Goal: Information Seeking & Learning: Learn about a topic

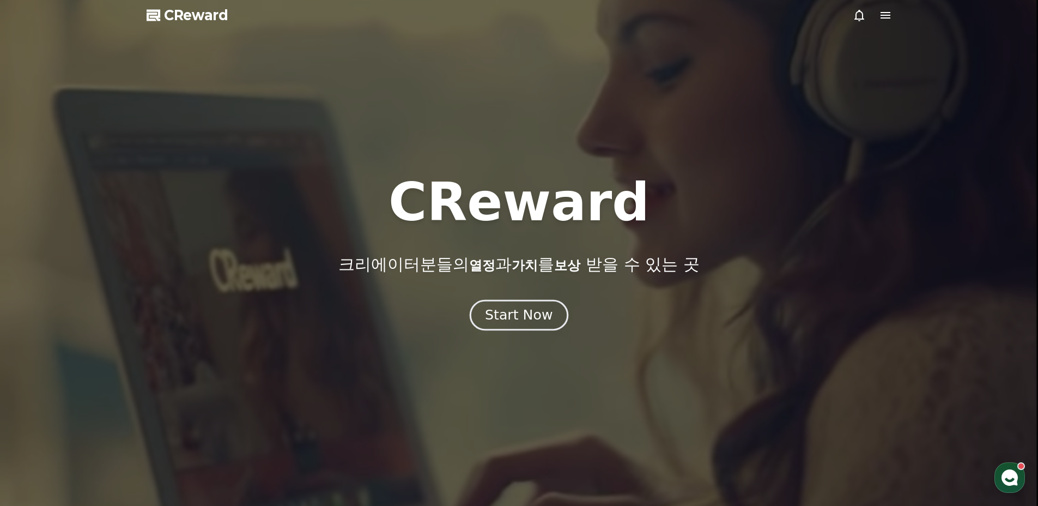
click at [529, 323] on div "Start Now" at bounding box center [519, 315] width 68 height 19
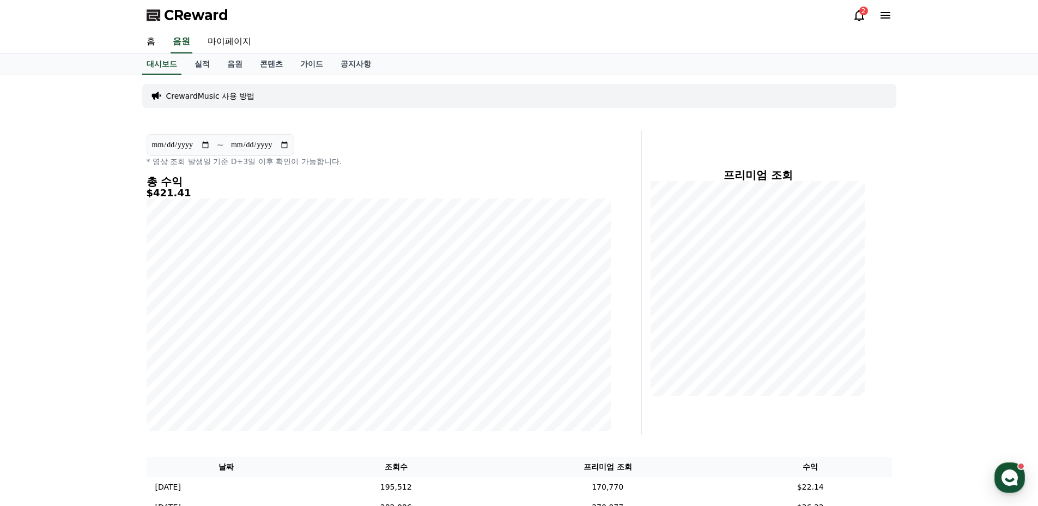
click at [864, 13] on div "2" at bounding box center [864, 11] width 9 height 9
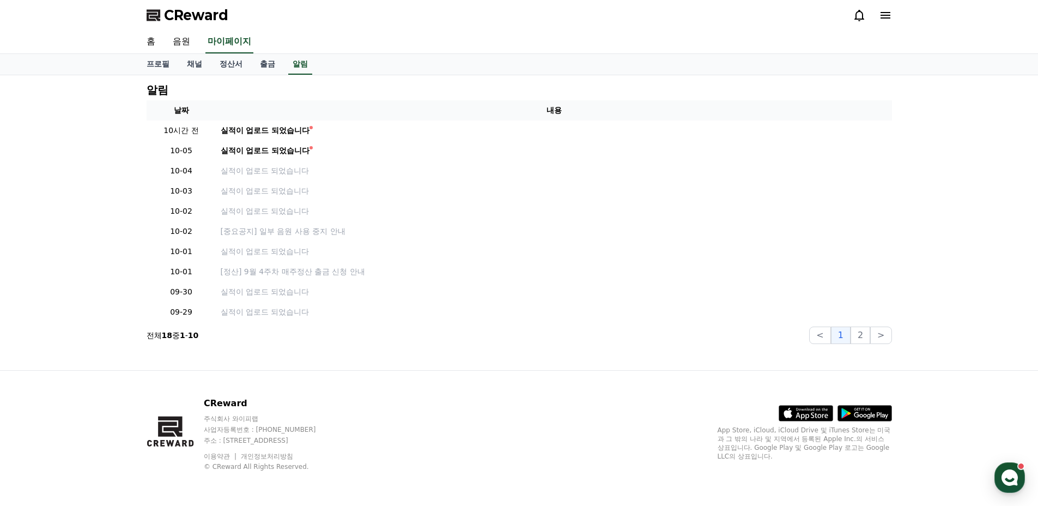
click at [858, 13] on icon at bounding box center [859, 15] width 13 height 13
click at [176, 44] on link "음원" at bounding box center [181, 42] width 35 height 23
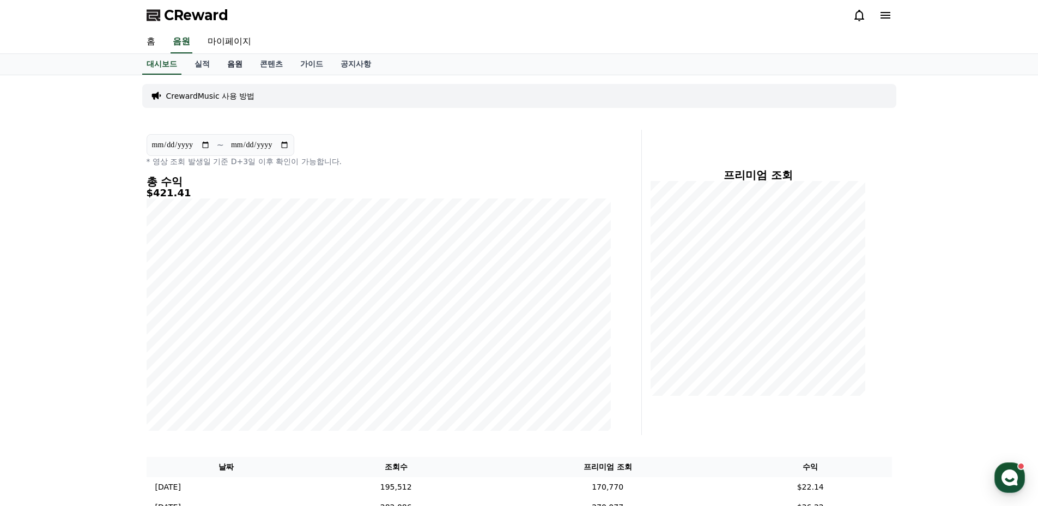
click at [219, 60] on link "음원" at bounding box center [235, 64] width 33 height 21
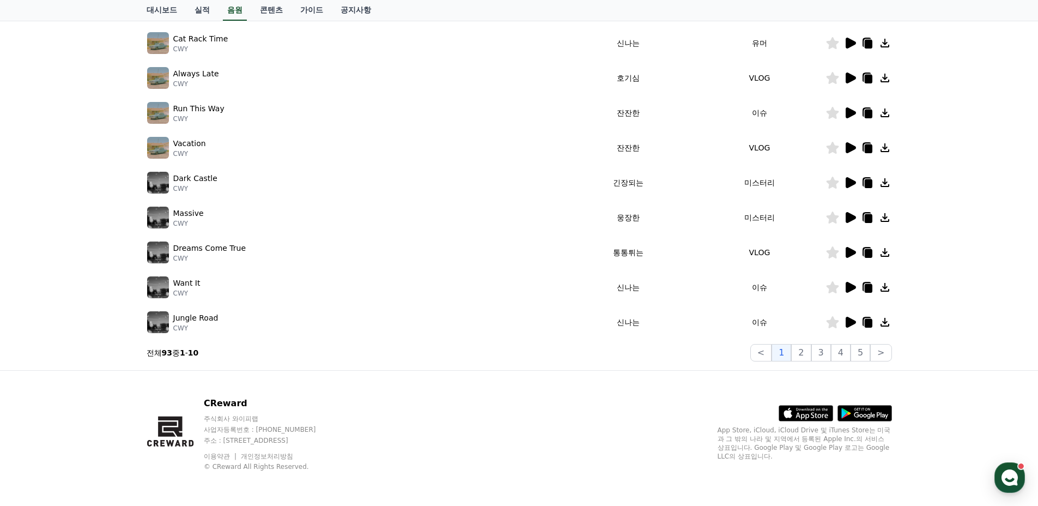
scroll to position [47, 0]
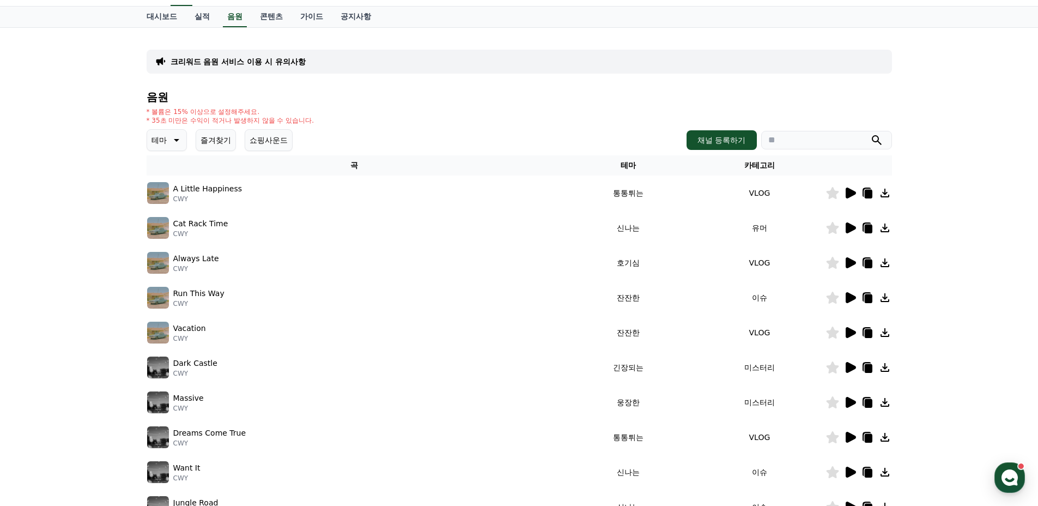
click at [178, 142] on icon at bounding box center [175, 140] width 13 height 13
click at [165, 186] on button "반전" at bounding box center [160, 183] width 24 height 24
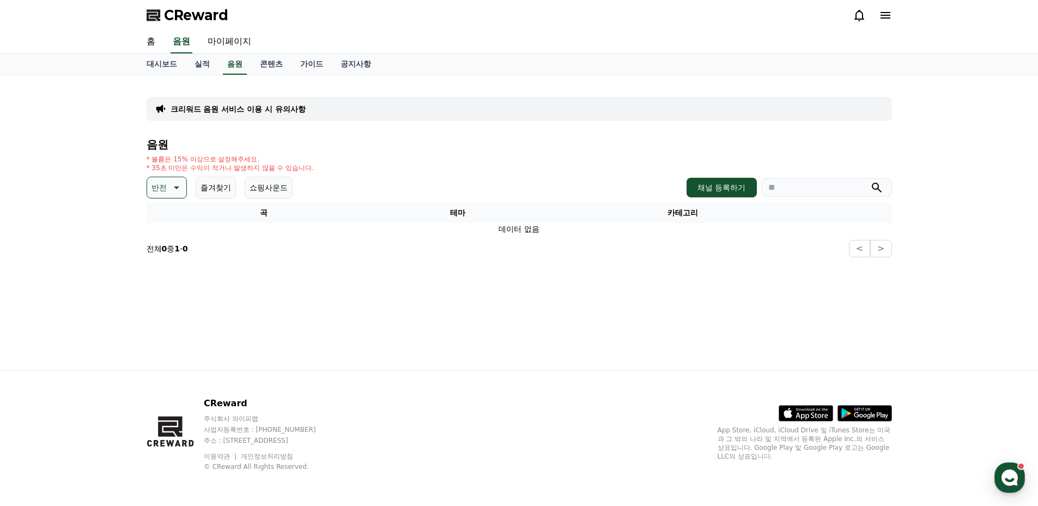
click at [177, 190] on icon at bounding box center [175, 187] width 13 height 13
click at [171, 267] on button "즐거움" at bounding box center [164, 267] width 32 height 24
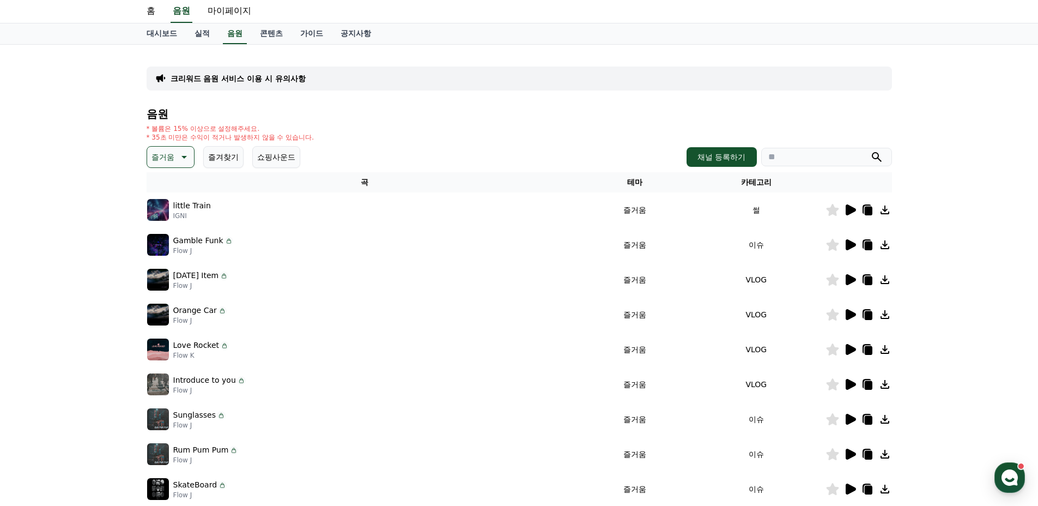
scroll to position [34, 0]
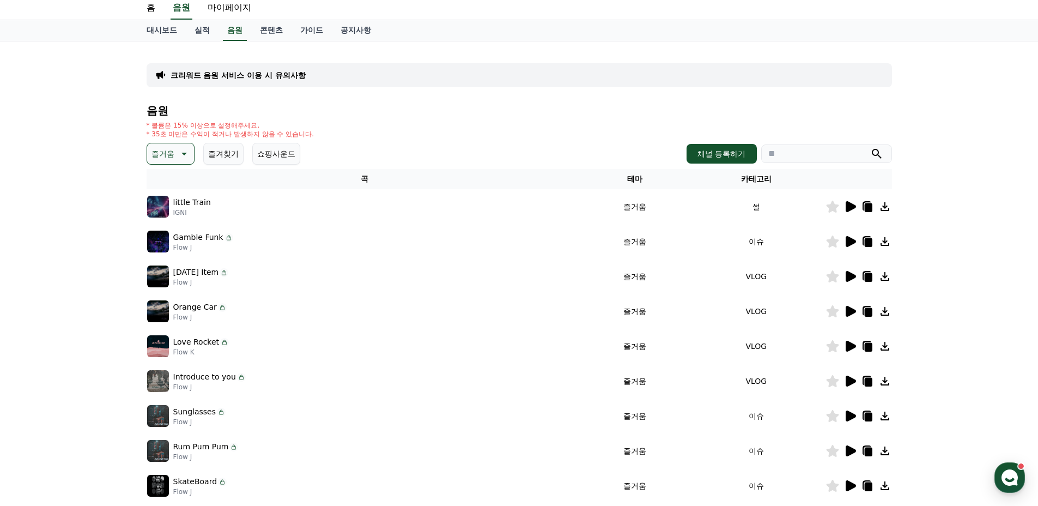
click at [160, 246] on img at bounding box center [158, 242] width 22 height 22
click at [162, 280] on img at bounding box center [158, 276] width 22 height 22
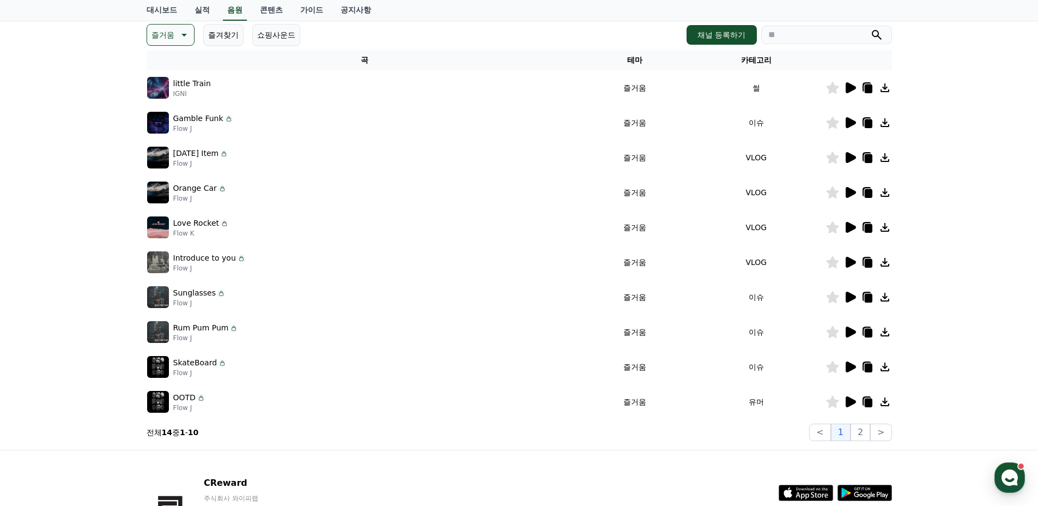
scroll to position [154, 0]
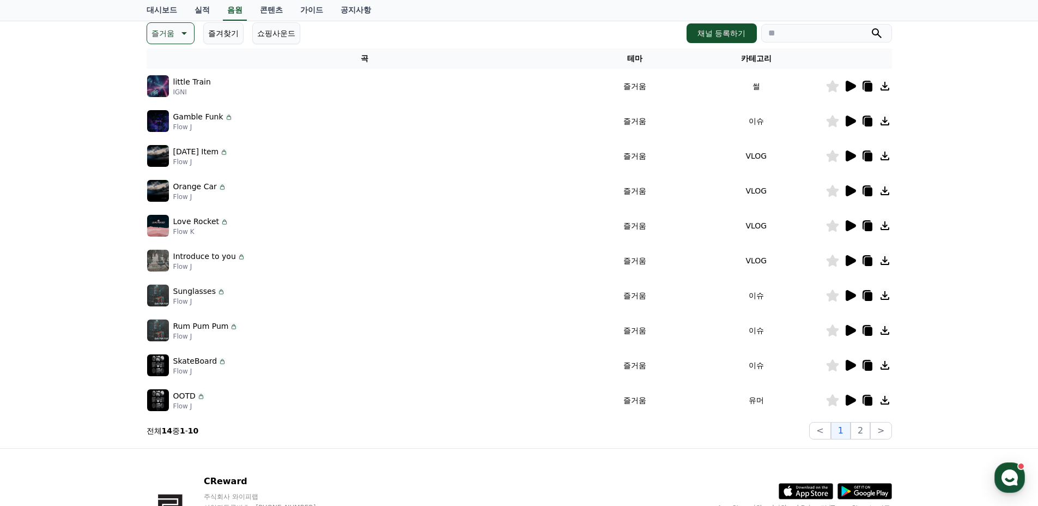
click at [158, 401] on img at bounding box center [158, 400] width 22 height 22
click at [862, 429] on button "2" at bounding box center [861, 430] width 20 height 17
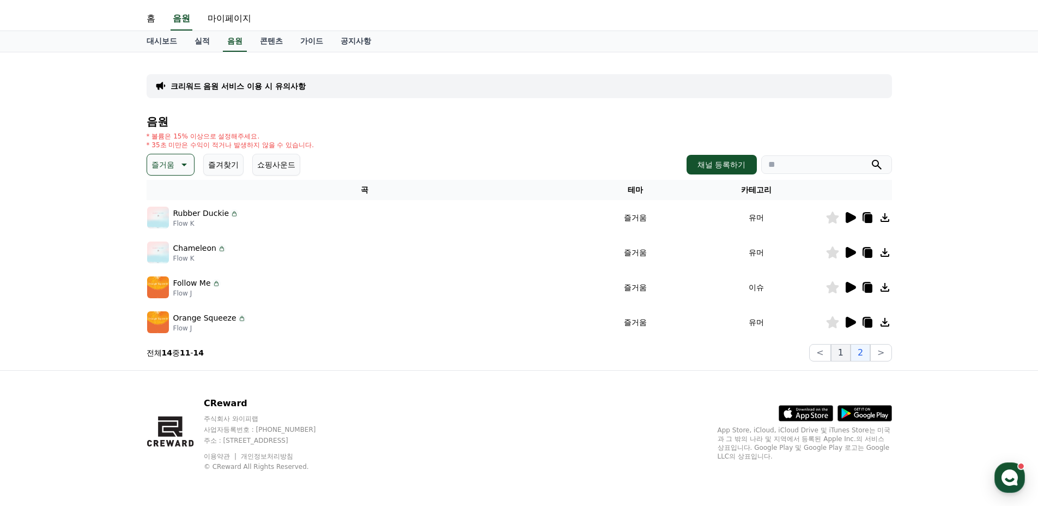
click at [846, 352] on button "1" at bounding box center [841, 352] width 20 height 17
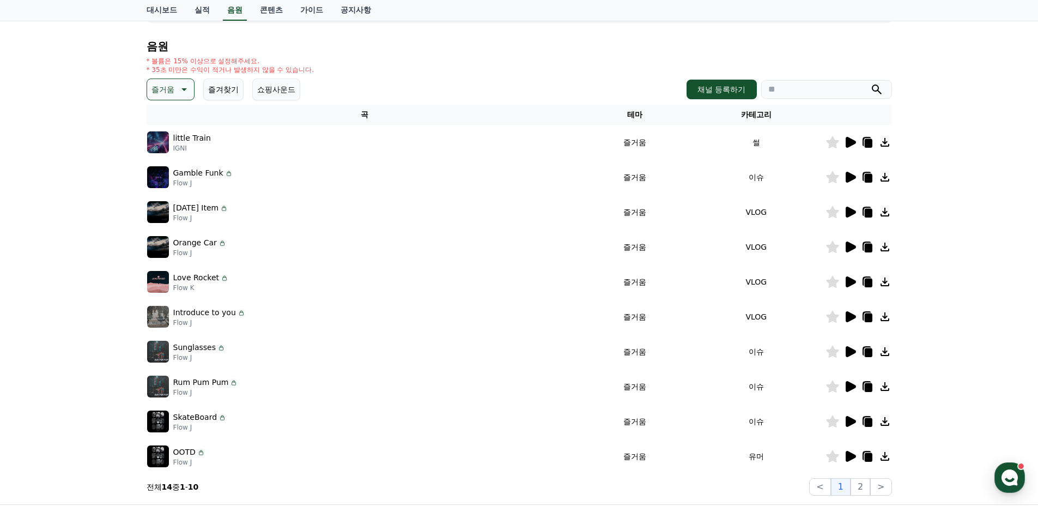
scroll to position [134, 0]
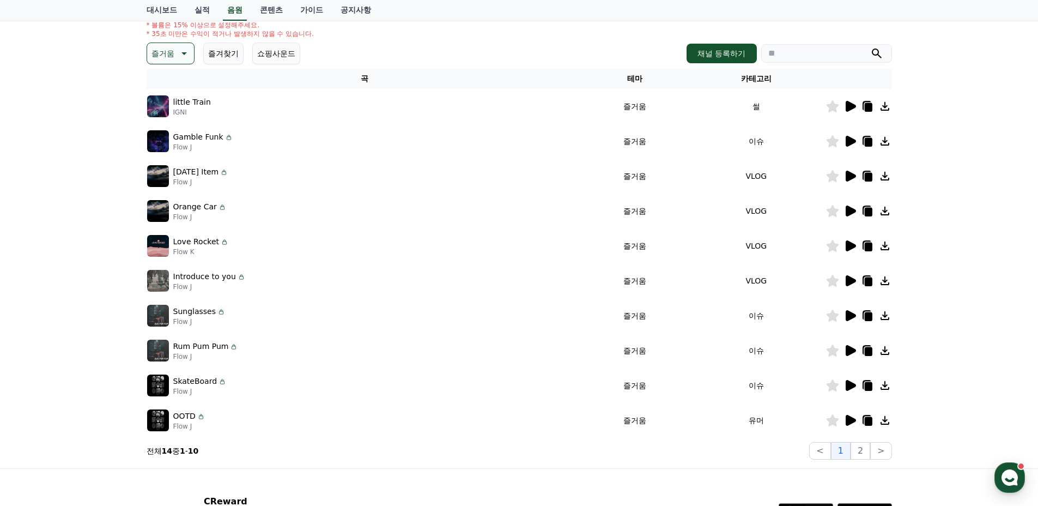
click at [800, 45] on input "search" at bounding box center [826, 53] width 131 height 19
type input "*"
type input "****"
click at [870, 47] on button "submit" at bounding box center [876, 53] width 13 height 13
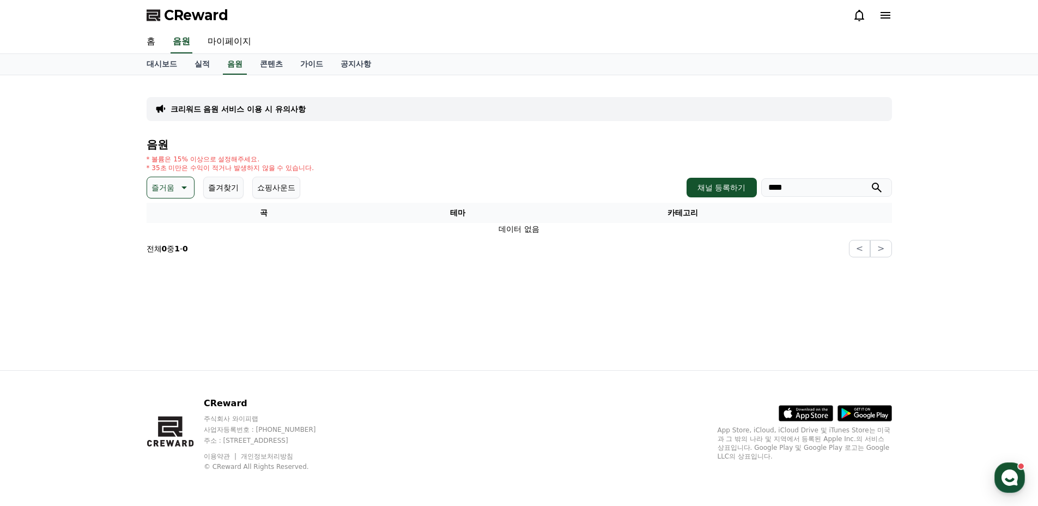
scroll to position [0, 0]
click at [177, 189] on icon at bounding box center [183, 187] width 13 height 13
click at [177, 214] on div "전체 환상적인 호기심 어두운 밝은 통통튀는 신나는 반전 웅장한 드라마틱 즐거움 분위기있는 EDM 그루브 슬픈 잔잔한 귀여운 감동적인 긴장되는 …" at bounding box center [171, 485] width 47 height 562
click at [171, 221] on div "전체 환상적인 호기심 어두운 밝은 통통튀는 신나는 반전 웅장한 드라마틱 즐거움 분위기있는 EDM 그루브 슬픈 잔잔한 귀여운 감동적인 긴장되는 …" at bounding box center [171, 485] width 47 height 562
click at [149, 220] on button "전체" at bounding box center [160, 216] width 24 height 24
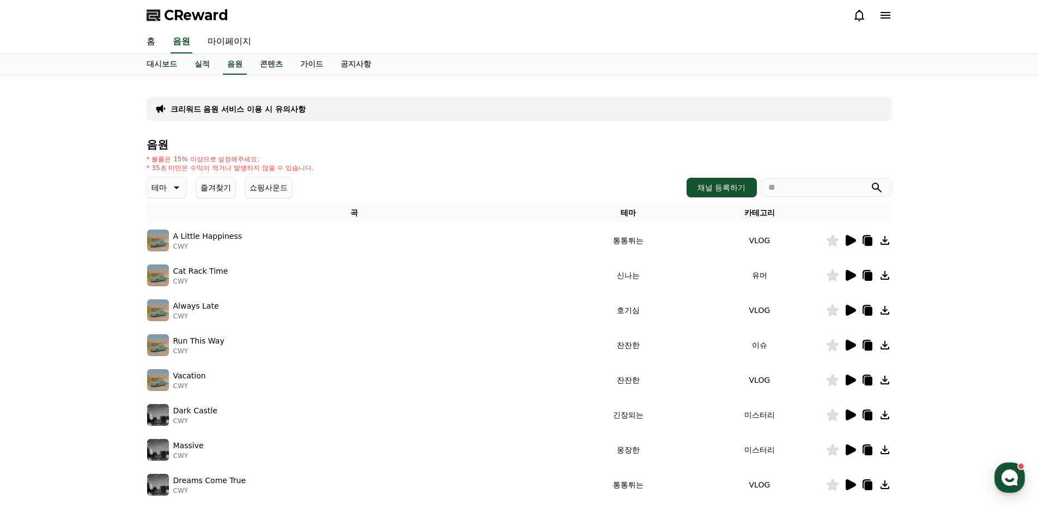
click at [816, 192] on input "search" at bounding box center [826, 187] width 131 height 19
click at [870, 181] on button "submit" at bounding box center [876, 187] width 13 height 13
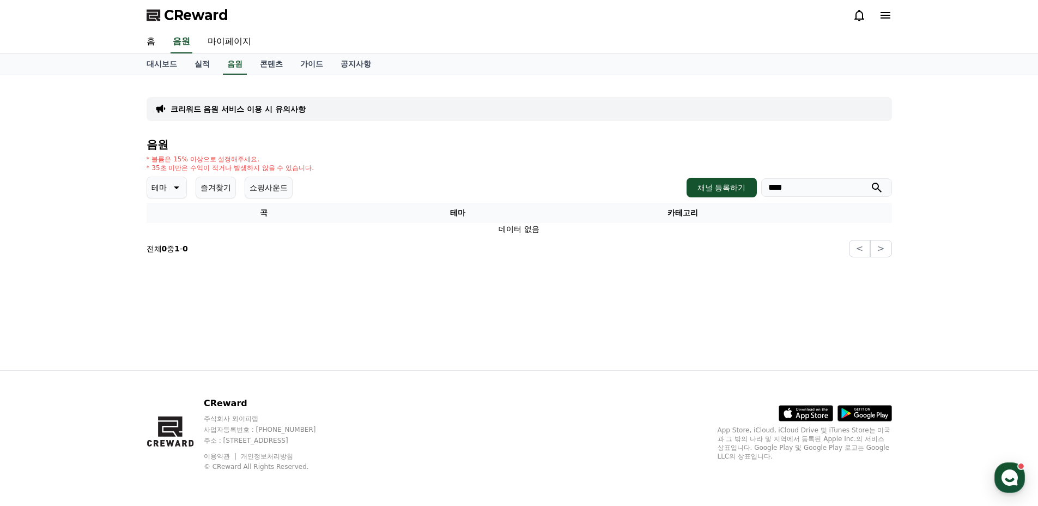
click at [806, 189] on input "****" at bounding box center [826, 187] width 131 height 19
type input "*"
type input "****"
click at [870, 181] on button "submit" at bounding box center [876, 187] width 13 height 13
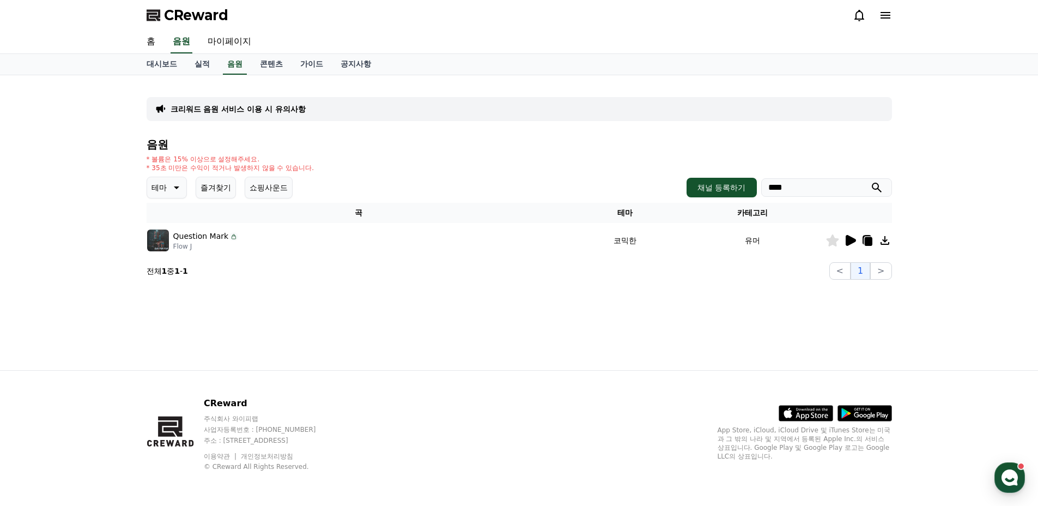
click at [156, 246] on img at bounding box center [158, 240] width 22 height 22
click at [844, 243] on icon at bounding box center [850, 240] width 13 height 13
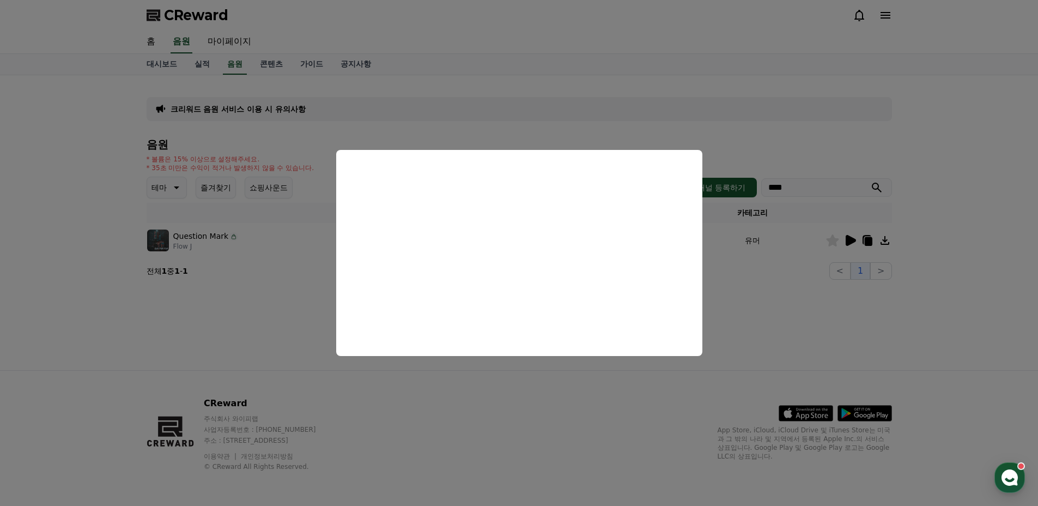
click at [576, 106] on button "close modal" at bounding box center [519, 253] width 1038 height 506
